Goal: Transaction & Acquisition: Purchase product/service

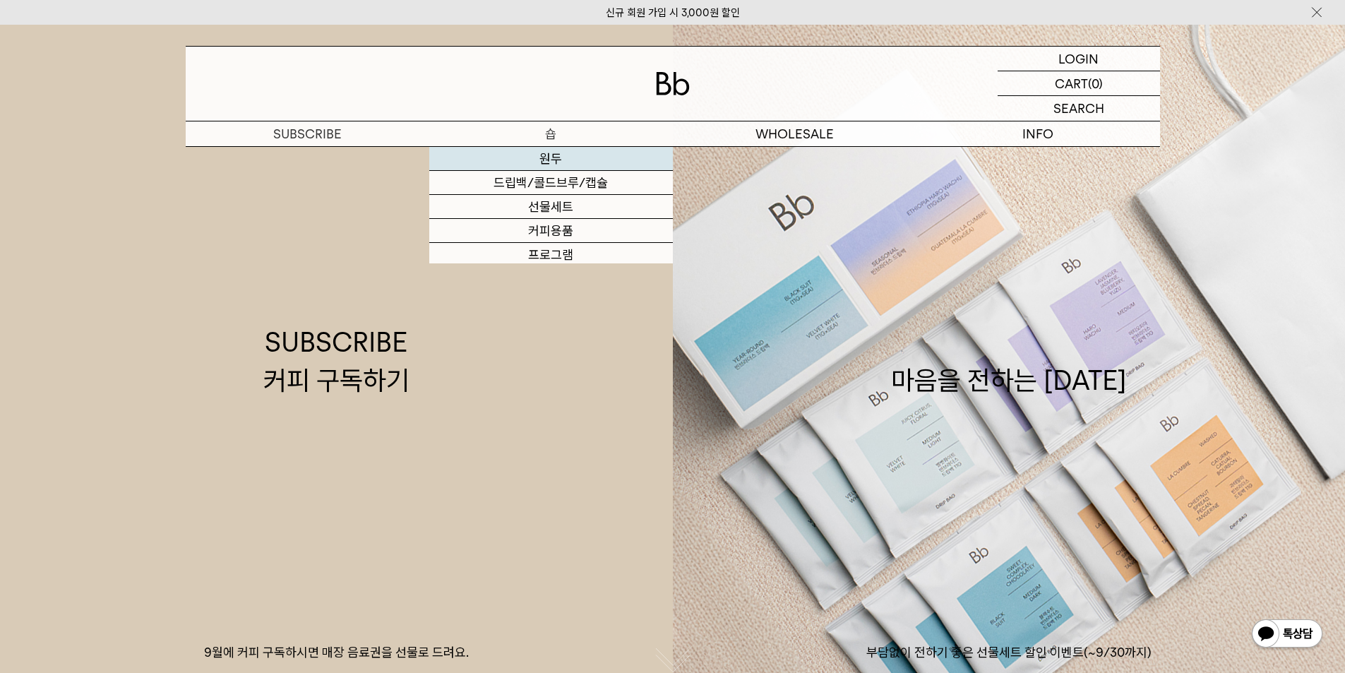
click at [560, 161] on link "원두" at bounding box center [551, 159] width 244 height 24
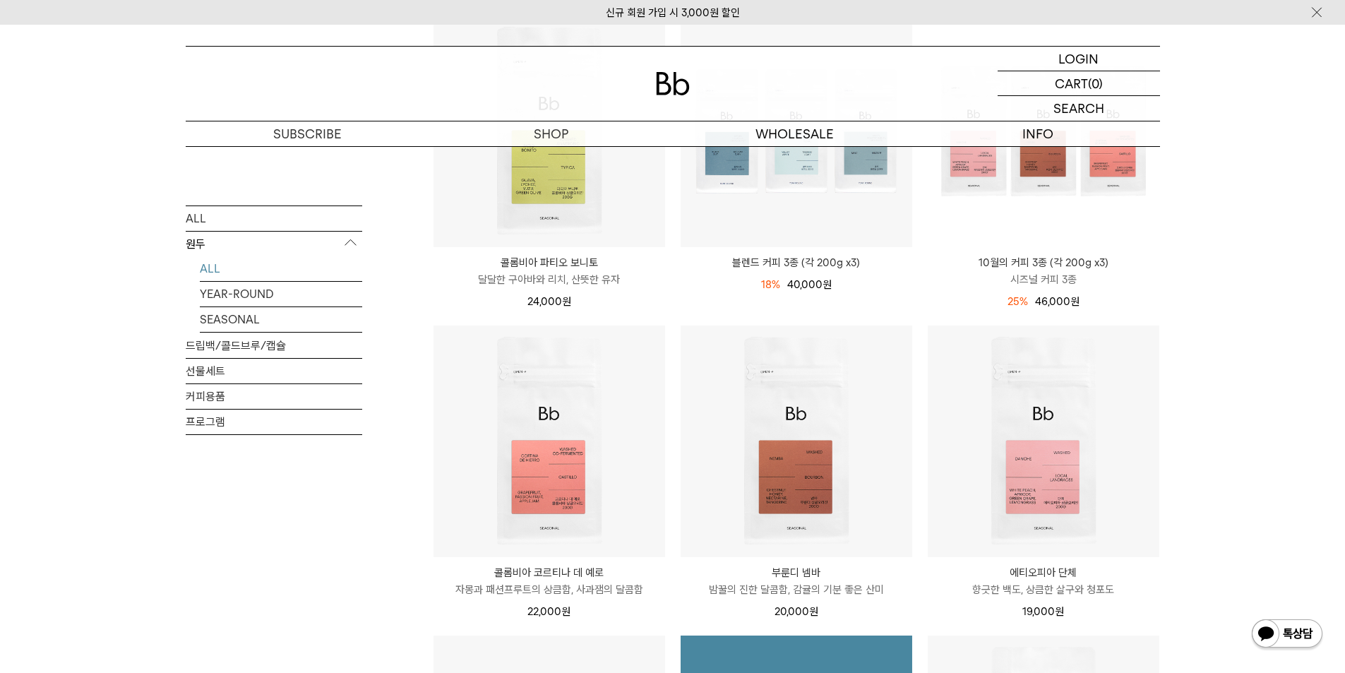
scroll to position [141, 0]
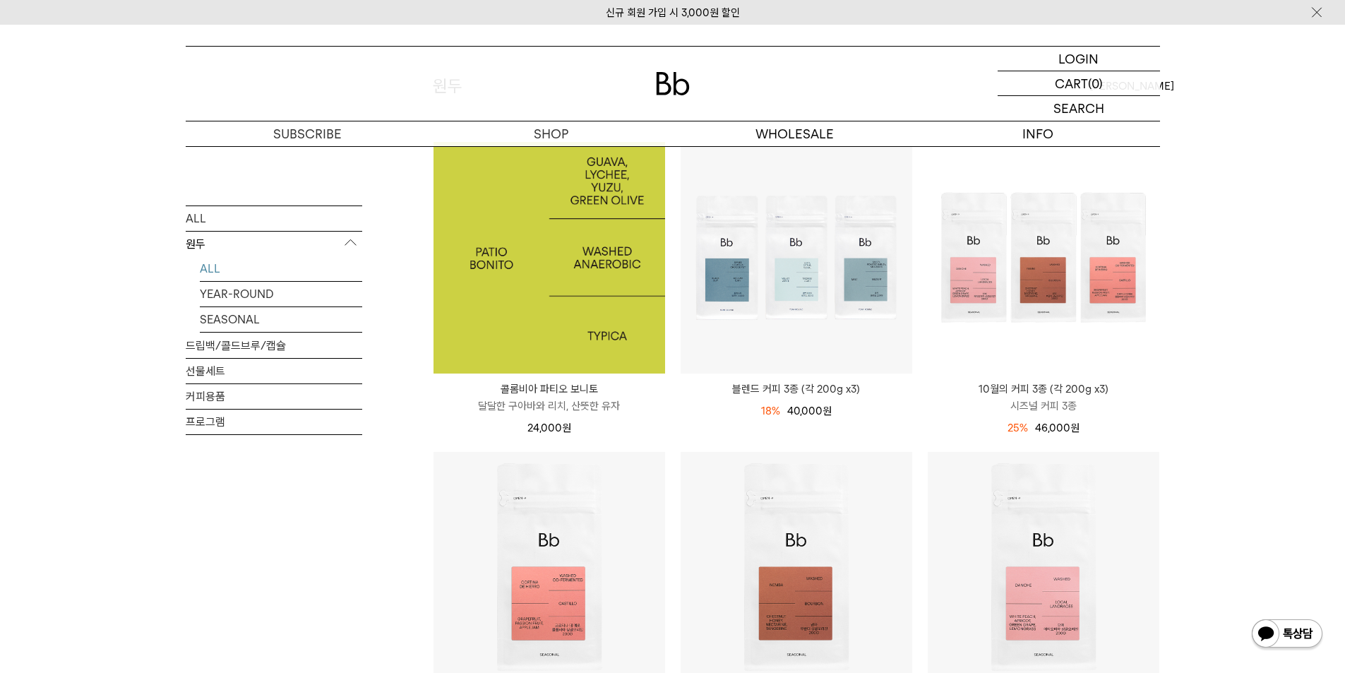
click at [590, 301] on img at bounding box center [549, 258] width 232 height 232
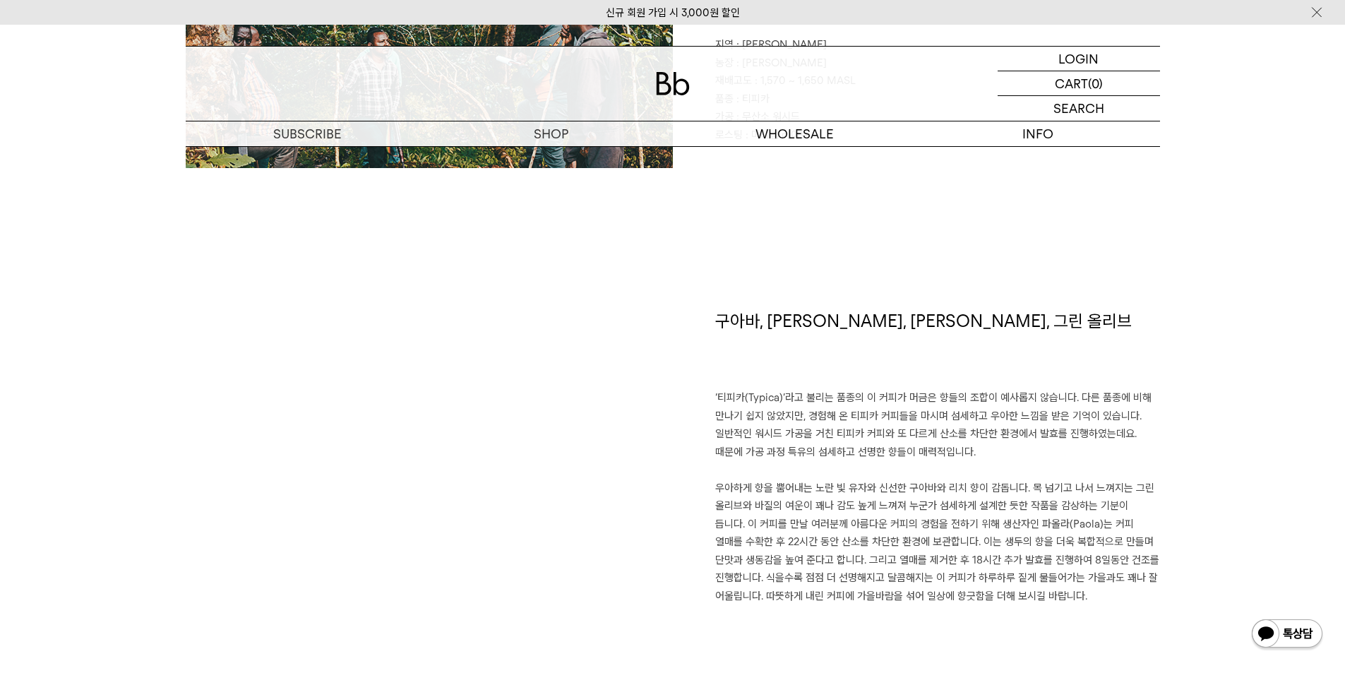
scroll to position [988, 0]
